Goal: Task Accomplishment & Management: Complete application form

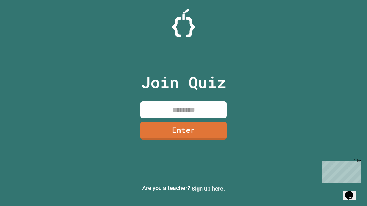
click at [208, 189] on link "Sign up here." at bounding box center [208, 188] width 34 height 7
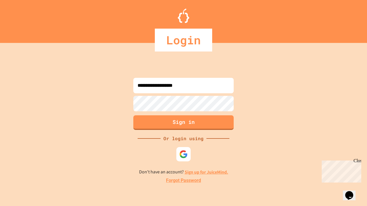
type input "**********"
